Goal: Information Seeking & Learning: Learn about a topic

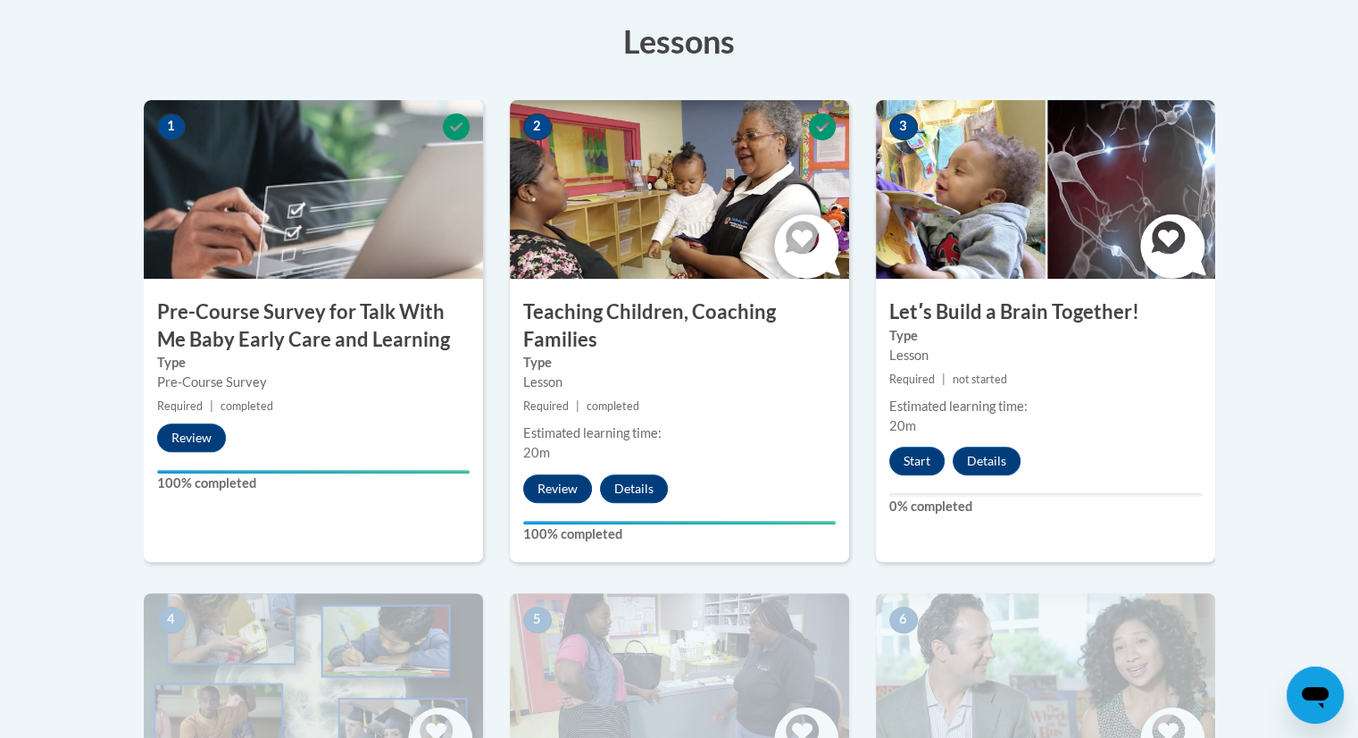
scroll to position [452, 0]
